Goal: Complete application form

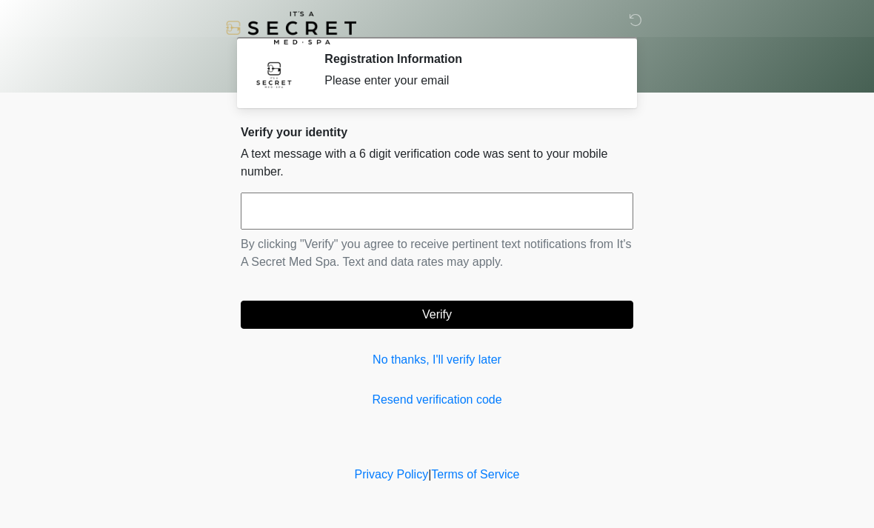
click at [502, 215] on input "text" at bounding box center [437, 210] width 392 height 37
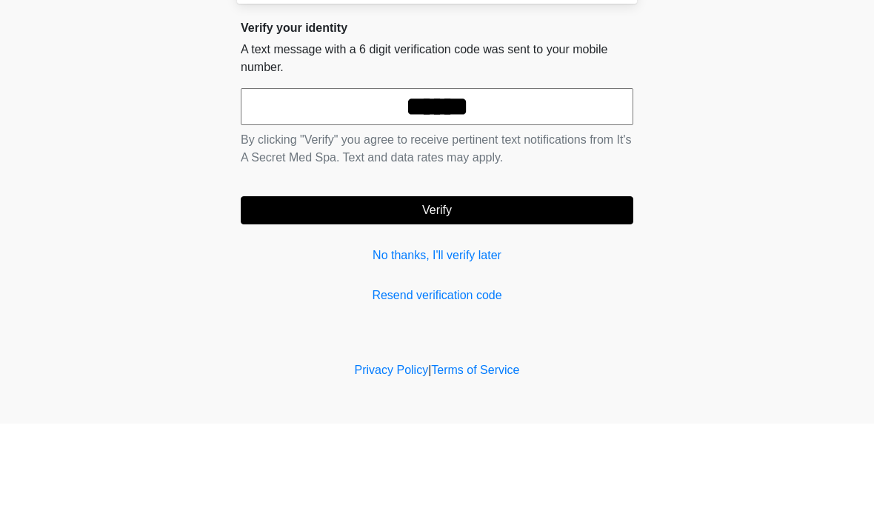
type input "******"
click at [437, 301] on button "Verify" at bounding box center [437, 315] width 392 height 28
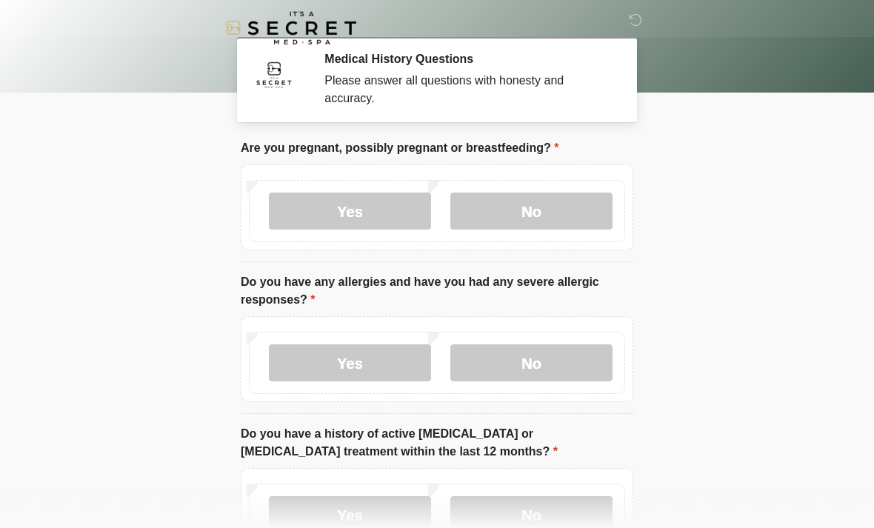
click at [538, 215] on label "No" at bounding box center [531, 210] width 162 height 37
click at [531, 368] on label "No" at bounding box center [531, 362] width 162 height 37
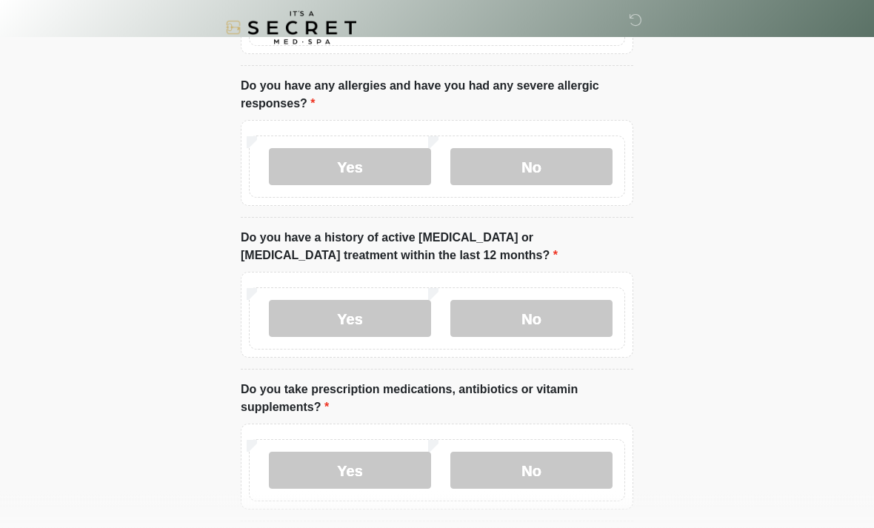
scroll to position [196, 0]
click at [540, 321] on label "No" at bounding box center [531, 318] width 162 height 37
click at [363, 478] on label "Yes" at bounding box center [350, 470] width 162 height 37
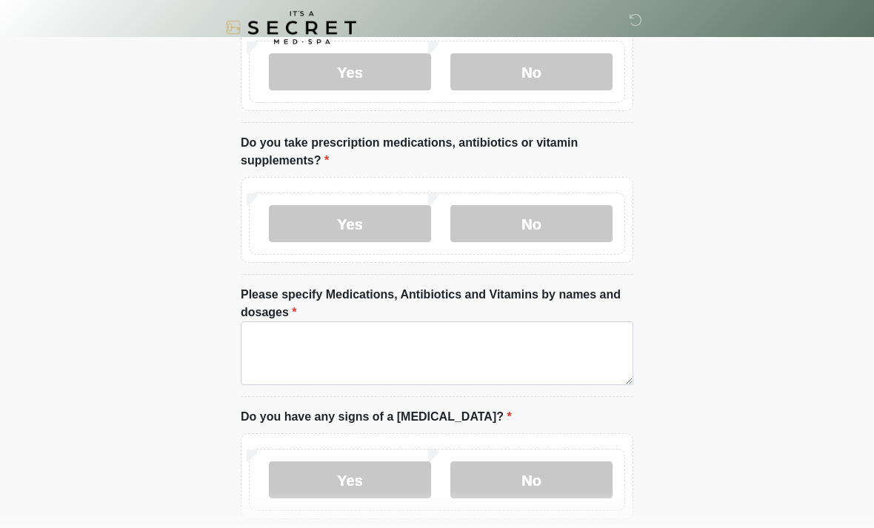
scroll to position [445, 0]
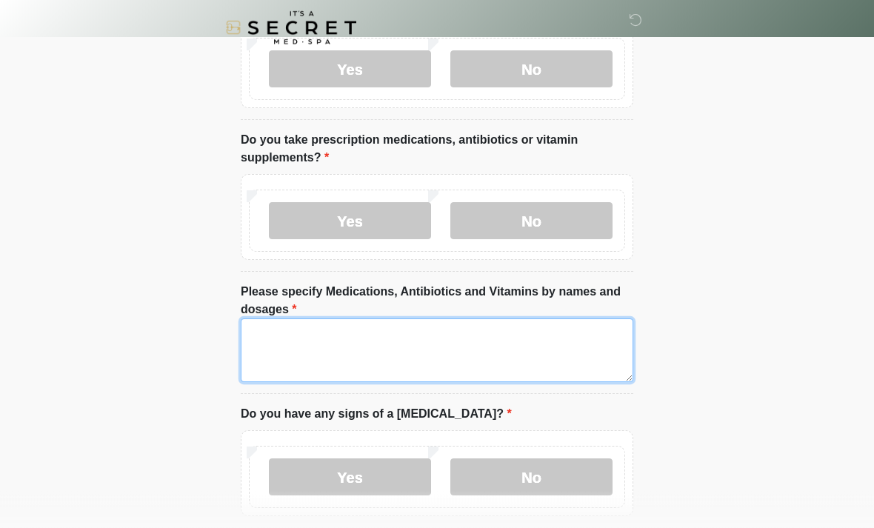
click at [580, 345] on textarea "Please specify Medications, Antibiotics and Vitamins by names and dosages" at bounding box center [437, 351] width 392 height 64
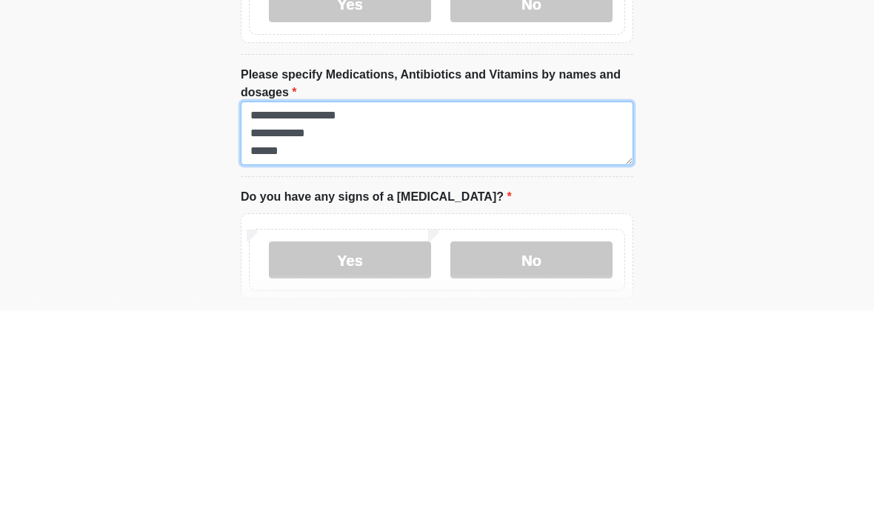
scroll to position [12, 0]
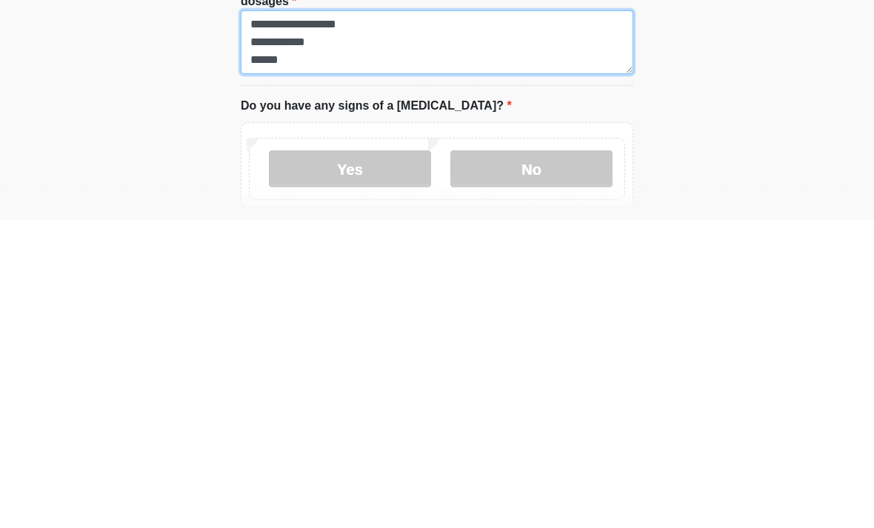
type textarea "**********"
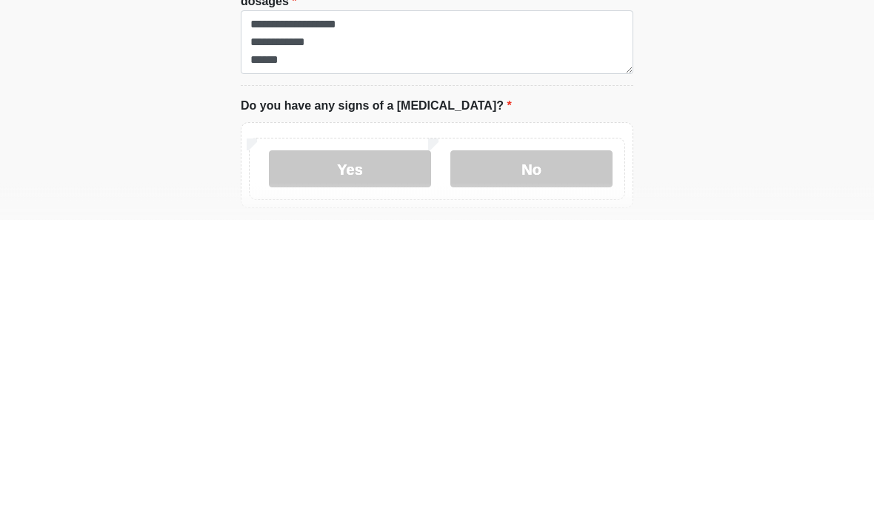
click at [546, 459] on label "No" at bounding box center [531, 477] width 162 height 37
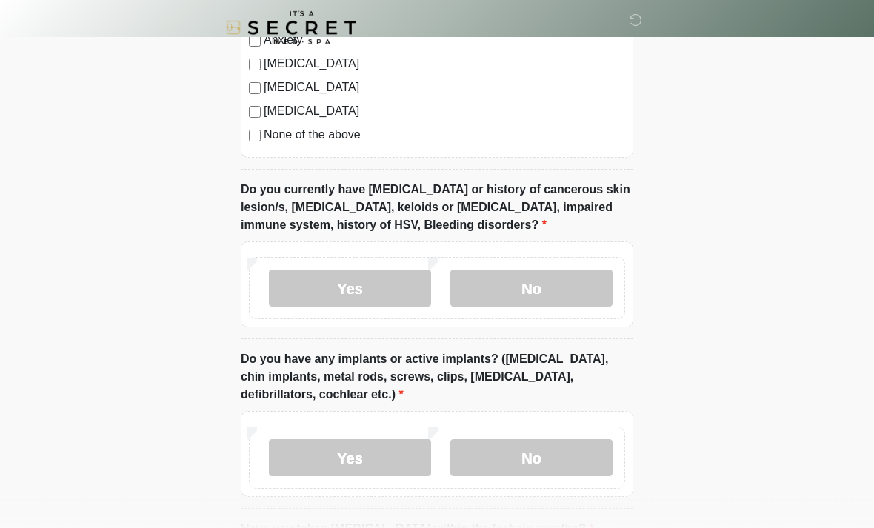
scroll to position [1175, 0]
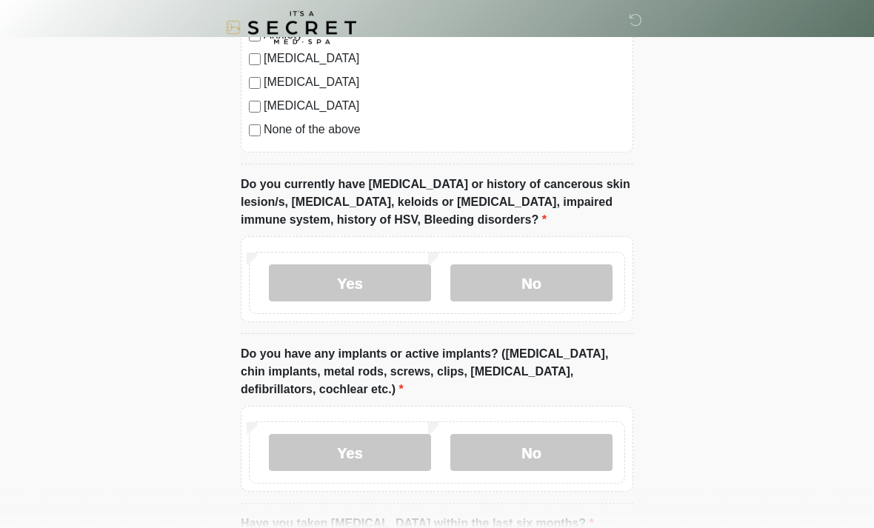
click at [557, 289] on label "No" at bounding box center [531, 283] width 162 height 37
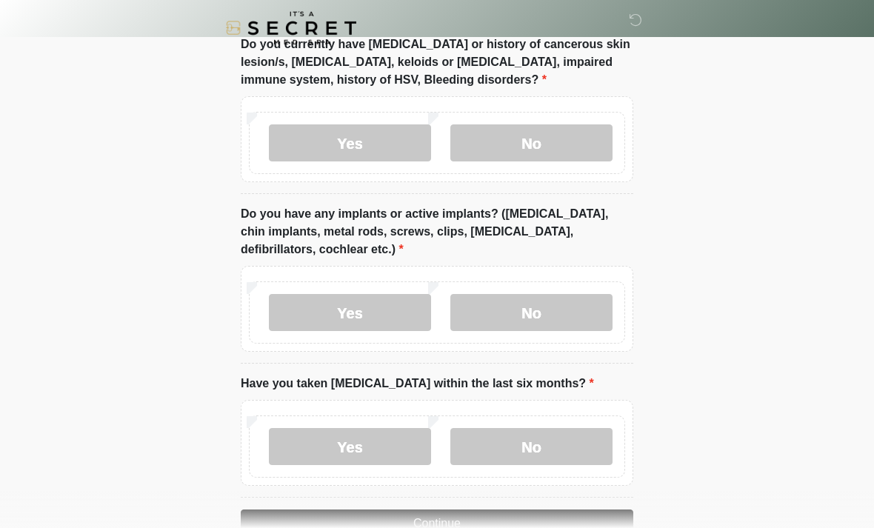
scroll to position [1354, 0]
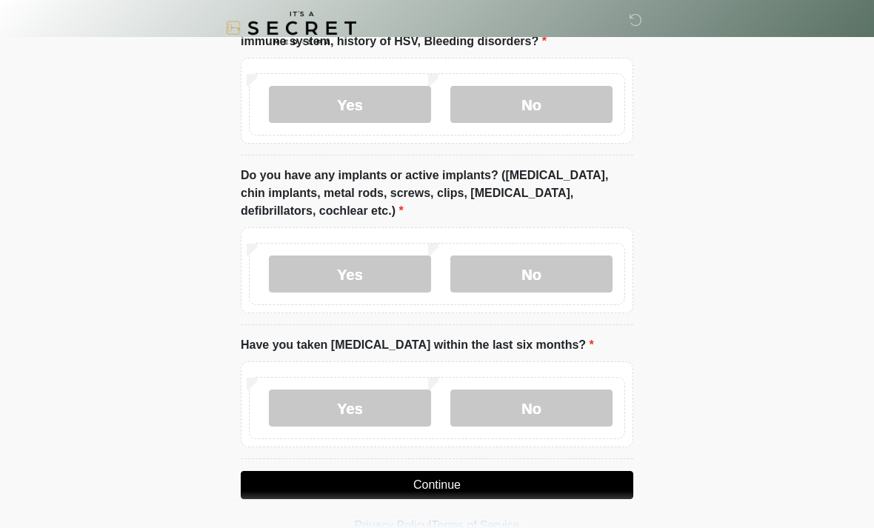
click at [540, 275] on label "No" at bounding box center [531, 273] width 162 height 37
click at [538, 415] on label "No" at bounding box center [531, 407] width 162 height 37
click at [453, 480] on button "Continue" at bounding box center [437, 485] width 392 height 28
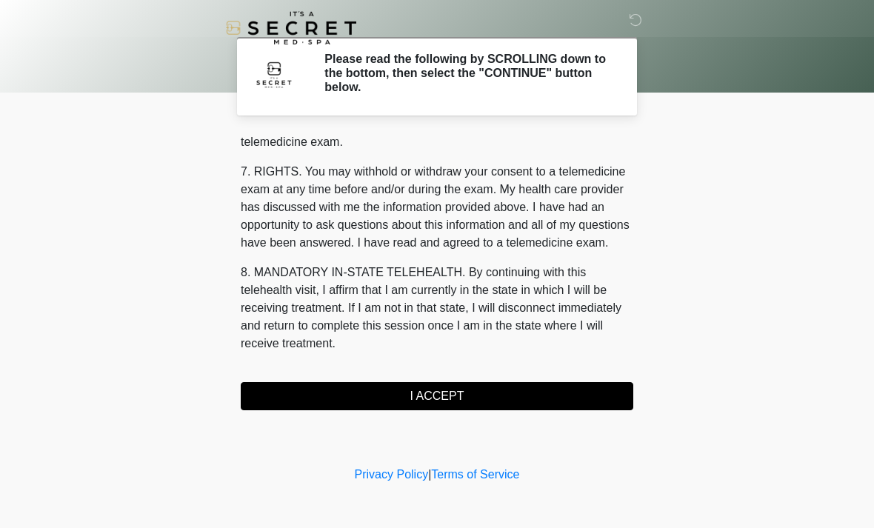
scroll to position [627, 0]
click at [455, 395] on button "I ACCEPT" at bounding box center [437, 396] width 392 height 28
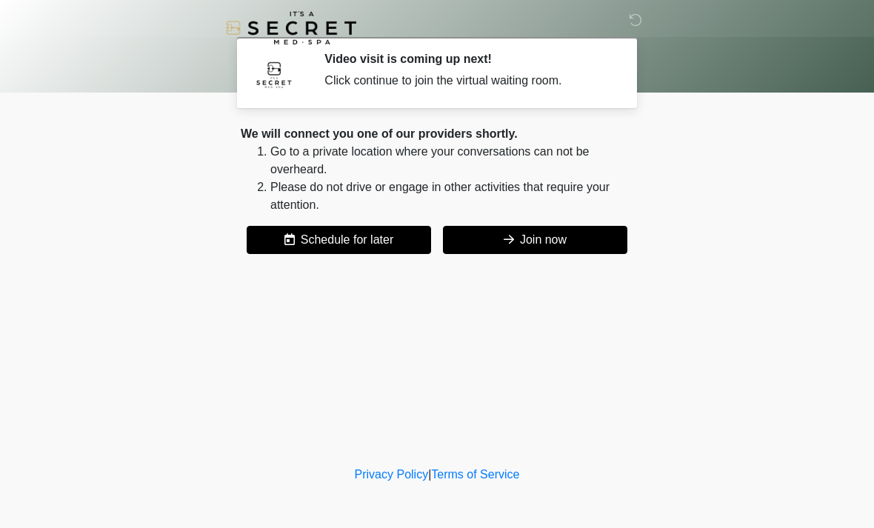
click at [552, 238] on button "Join now" at bounding box center [535, 240] width 184 height 28
